Goal: Information Seeking & Learning: Learn about a topic

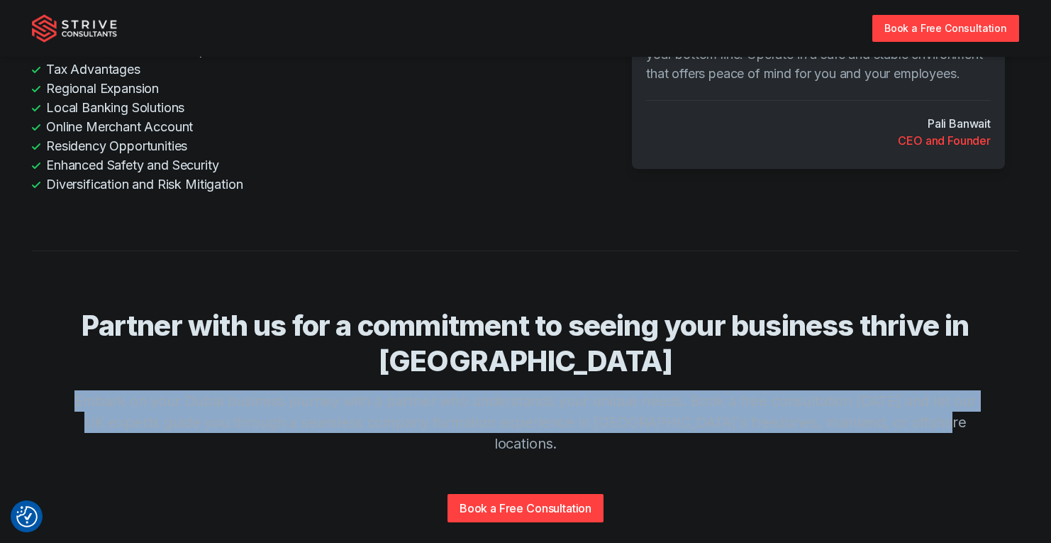
click at [33, 36] on img at bounding box center [74, 28] width 85 height 28
click at [45, 30] on img at bounding box center [74, 28] width 85 height 28
click at [97, 26] on img at bounding box center [74, 28] width 85 height 28
click at [87, 26] on img at bounding box center [74, 28] width 85 height 28
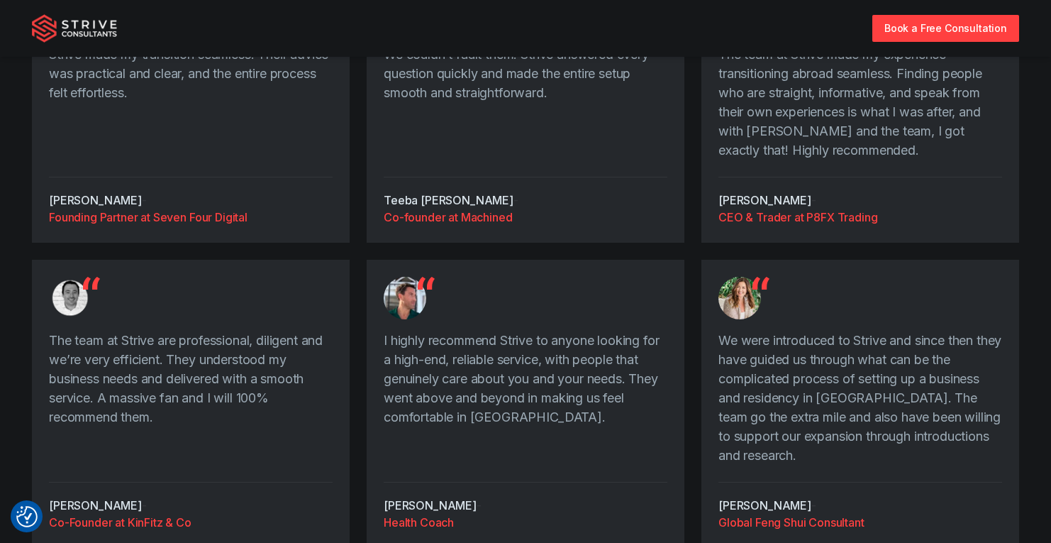
click at [68, 33] on img at bounding box center [74, 28] width 85 height 28
click at [54, 33] on img at bounding box center [74, 28] width 85 height 28
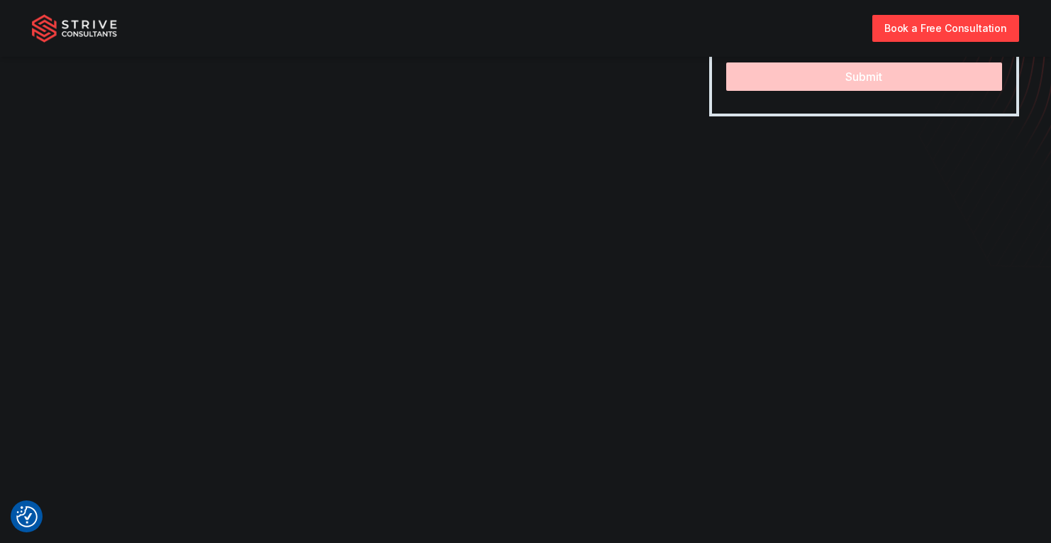
scroll to position [0, 0]
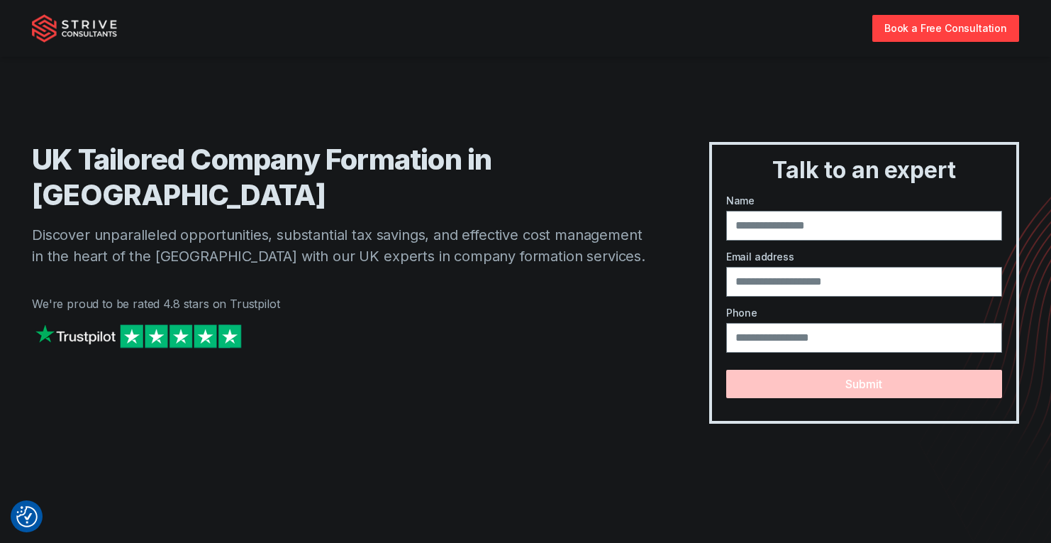
click at [58, 38] on img at bounding box center [74, 28] width 85 height 28
click at [50, 28] on img at bounding box center [74, 28] width 85 height 28
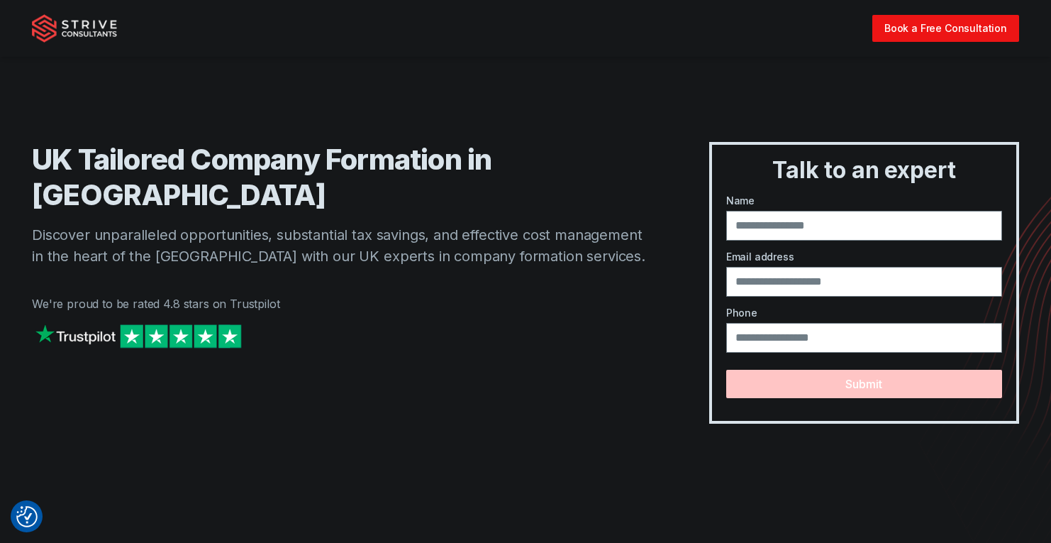
click at [891, 25] on link "Book a Free Consultation" at bounding box center [946, 28] width 147 height 26
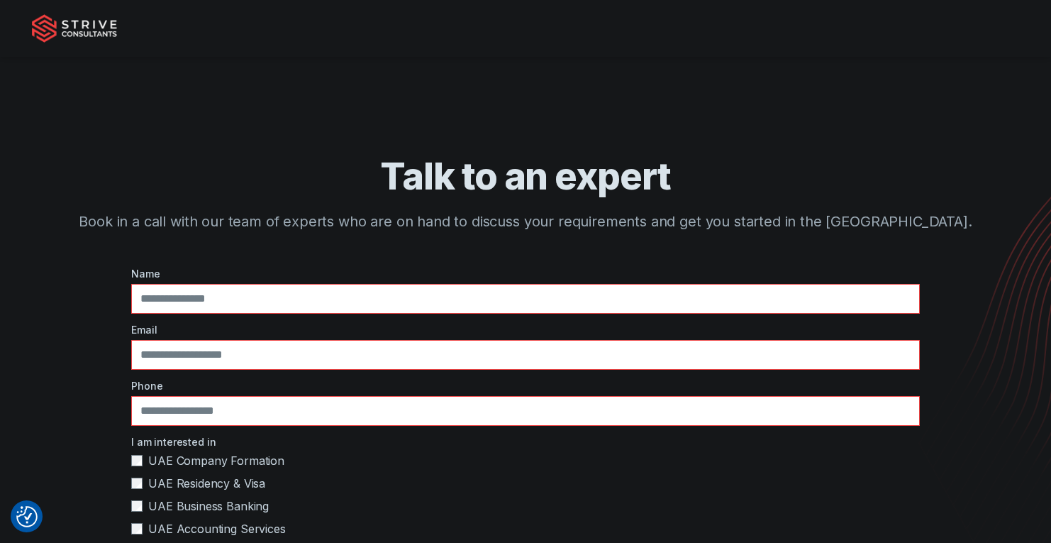
click at [70, 26] on img at bounding box center [74, 28] width 85 height 28
click at [57, 9] on div at bounding box center [525, 28] width 987 height 57
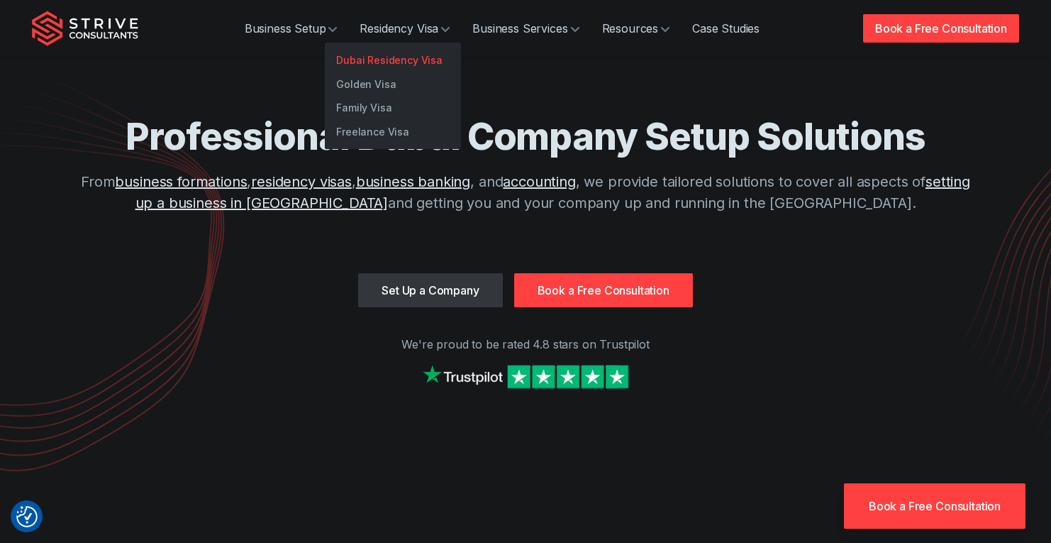
click at [391, 60] on link "Dubai Residency Visa" at bounding box center [393, 60] width 136 height 24
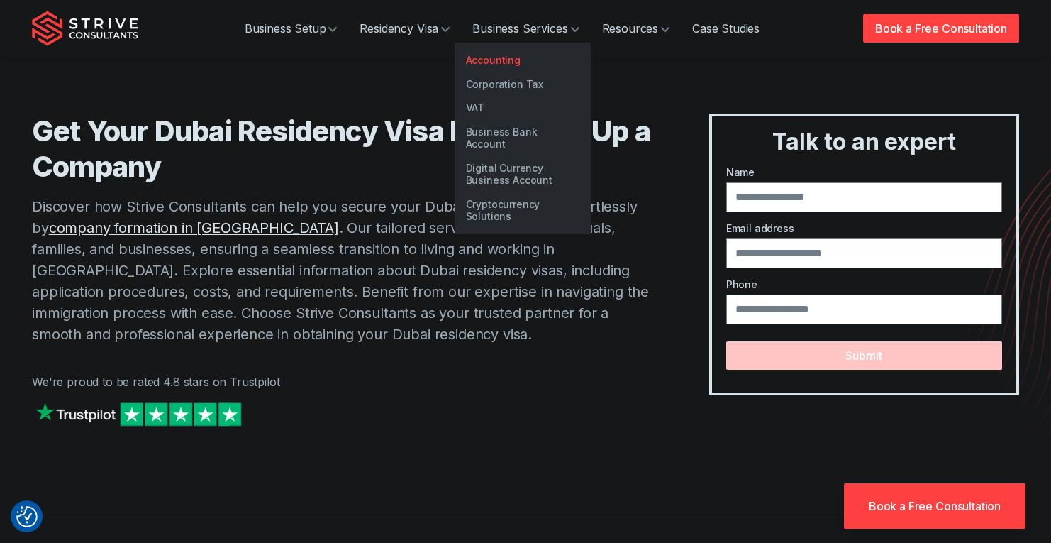
click at [507, 59] on link "Accounting" at bounding box center [523, 60] width 136 height 24
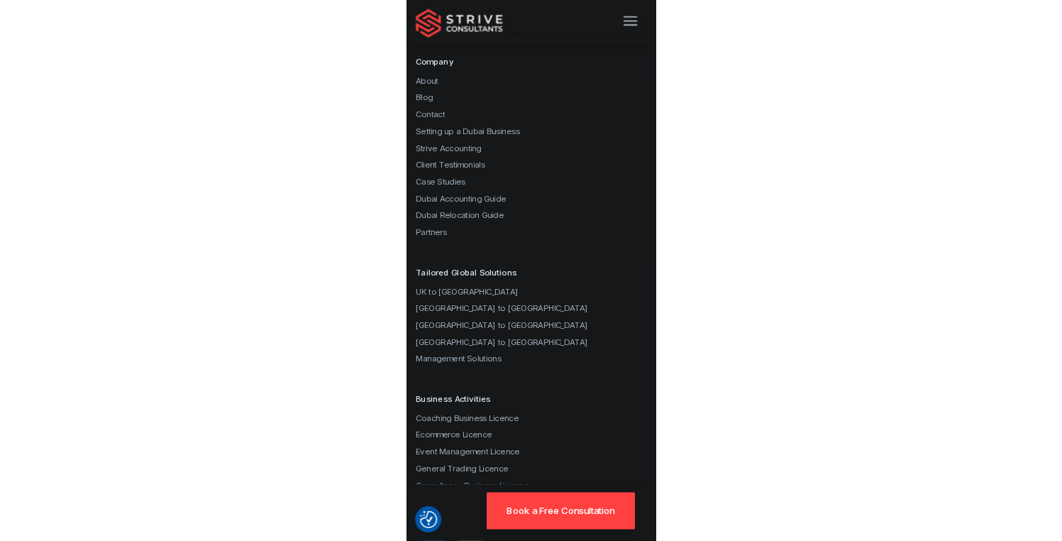
scroll to position [4261, 0]
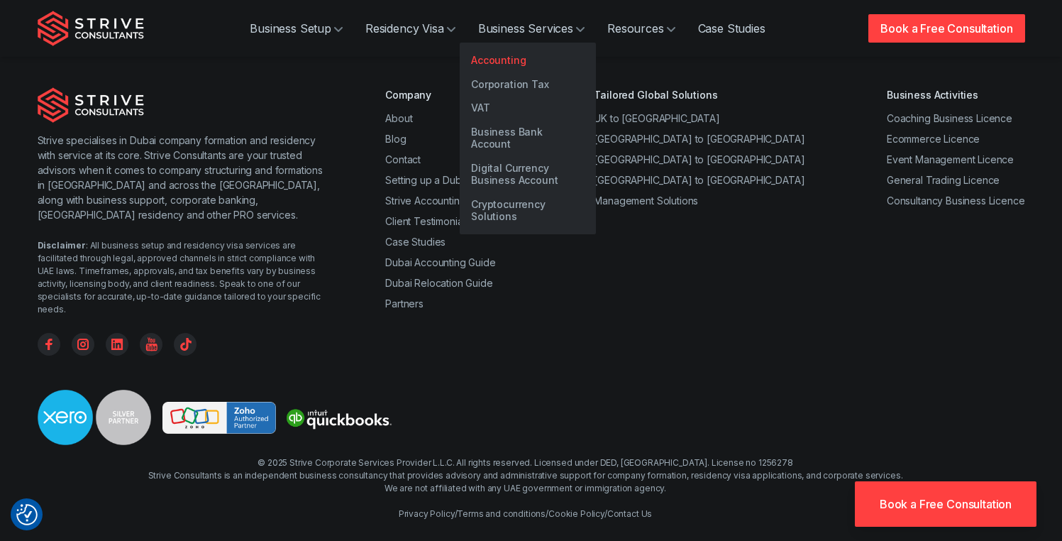
click at [511, 65] on link "Accounting" at bounding box center [528, 60] width 136 height 24
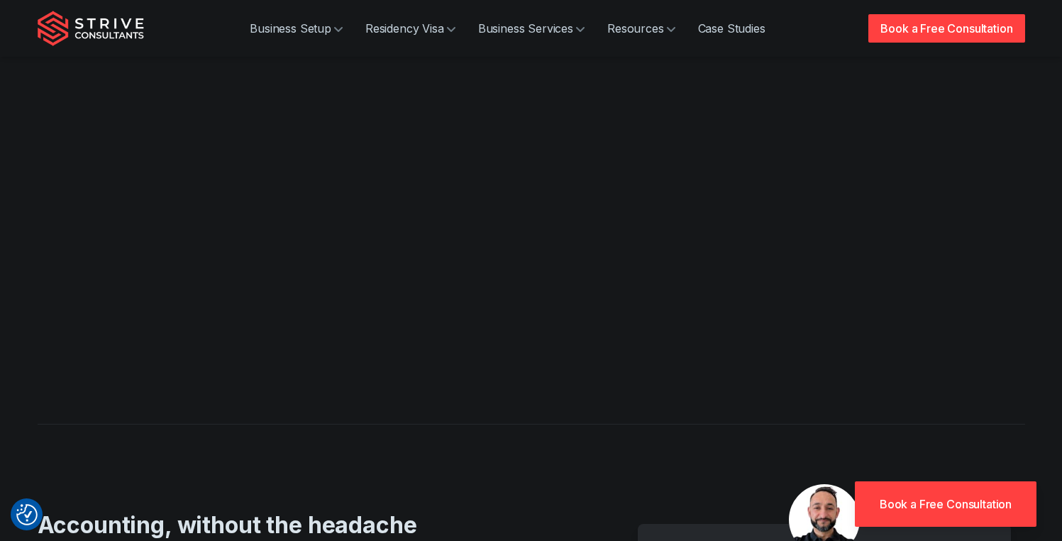
scroll to position [895, 0]
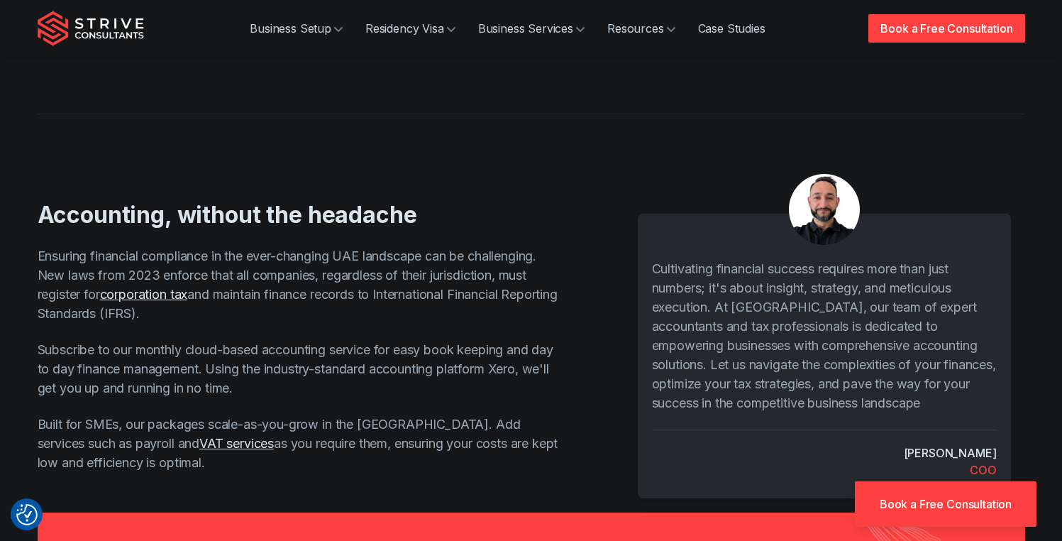
click at [820, 219] on img at bounding box center [824, 209] width 71 height 71
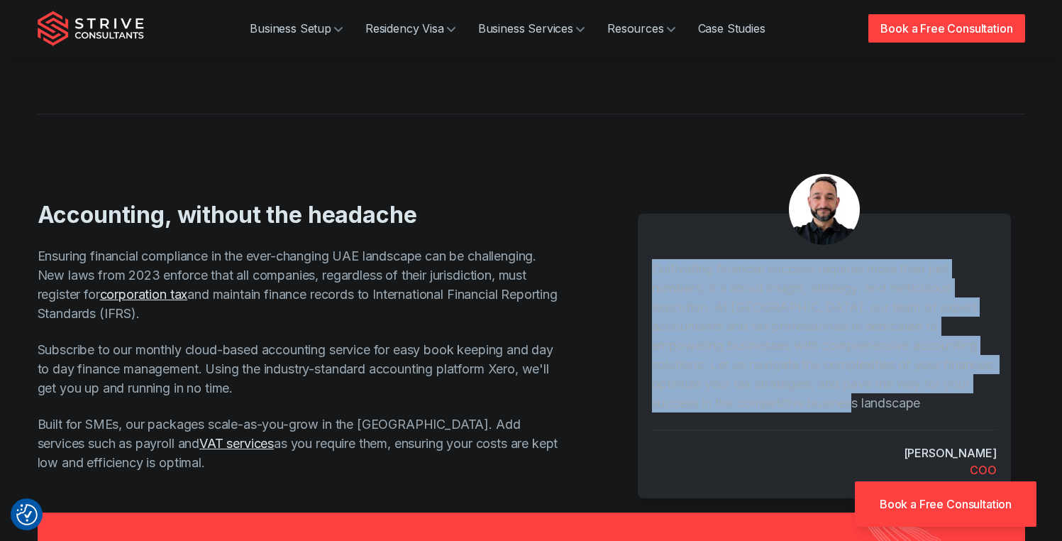
drag, startPoint x: 870, startPoint y: 406, endPoint x: 655, endPoint y: 267, distance: 256.2
click at [655, 267] on p "Cultivating financial success requires more than just numbers; it's about insig…" at bounding box center [824, 335] width 345 height 153
